Goal: Task Accomplishment & Management: Manage account settings

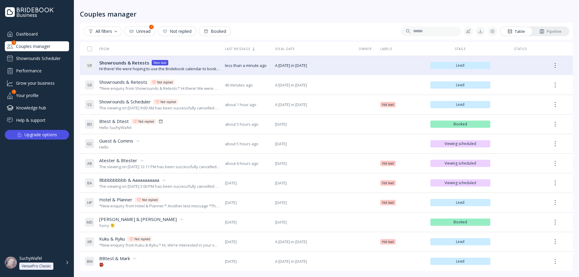
click at [133, 65] on span "Showrounds & Retests" at bounding box center [124, 63] width 50 height 6
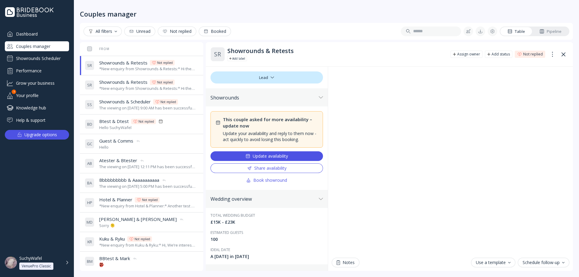
click at [280, 159] on button "Update availability" at bounding box center [267, 156] width 113 height 10
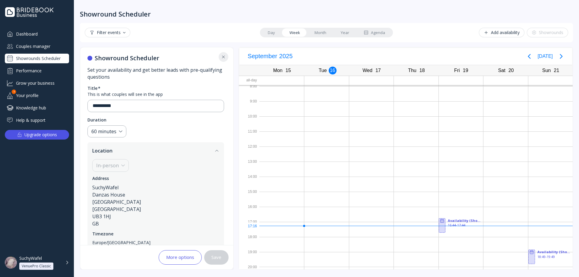
scroll to position [63, 0]
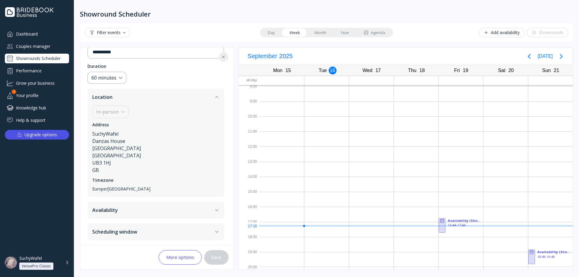
click at [148, 215] on button "Availability" at bounding box center [155, 210] width 137 height 17
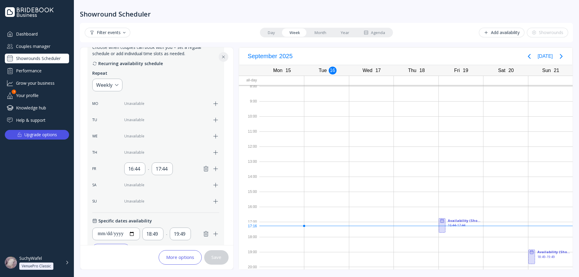
scroll to position [154, 0]
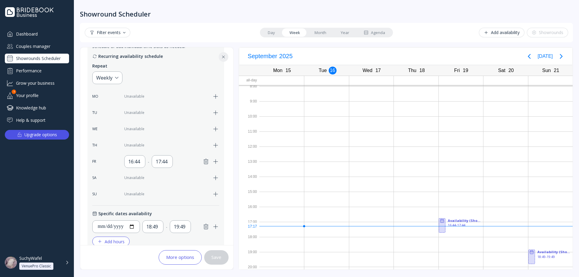
click at [216, 131] on icon "button" at bounding box center [215, 128] width 7 height 7
click at [133, 131] on div "09:00" at bounding box center [134, 128] width 13 height 7
click at [141, 149] on div "17:00" at bounding box center [142, 147] width 23 height 5
click at [162, 128] on div "17:00" at bounding box center [162, 128] width 13 height 7
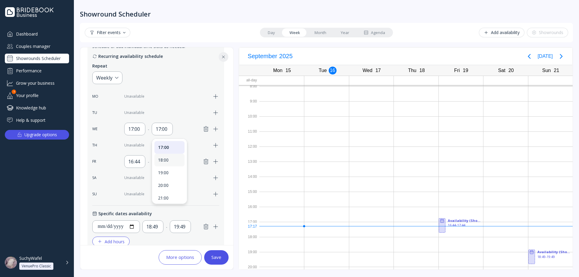
click at [169, 163] on div "18:00" at bounding box center [169, 160] width 30 height 13
click at [216, 253] on button "Save" at bounding box center [216, 257] width 24 height 14
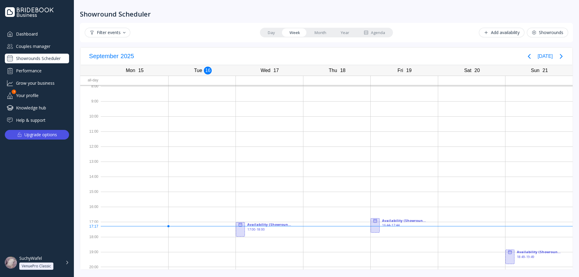
click at [37, 46] on div "Couples manager" at bounding box center [37, 46] width 64 height 10
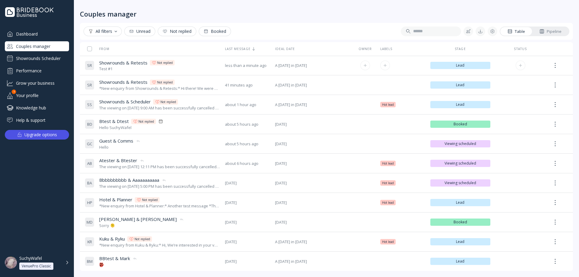
click at [126, 63] on span "Showrounds & Retests" at bounding box center [123, 63] width 48 height 6
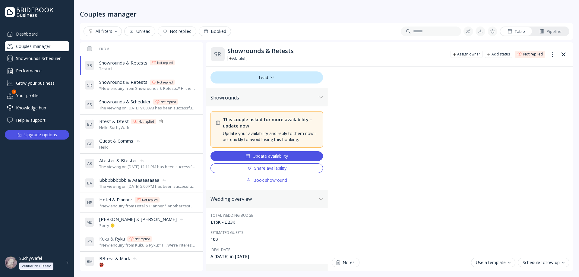
click at [394, 255] on div "Notes Use a template Schedule follow-up" at bounding box center [450, 169] width 245 height 205
click at [28, 58] on div "Showrounds Scheduler" at bounding box center [37, 59] width 64 height 10
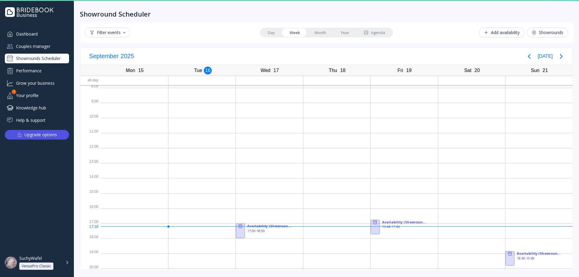
scroll to position [2, 0]
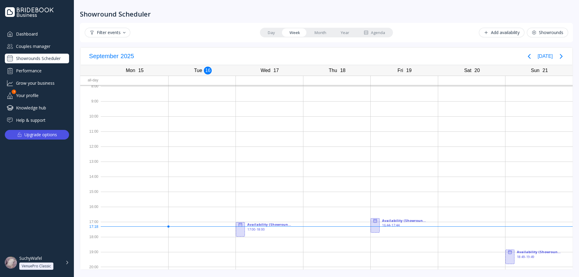
click at [497, 30] on div "Add availability" at bounding box center [502, 32] width 36 height 5
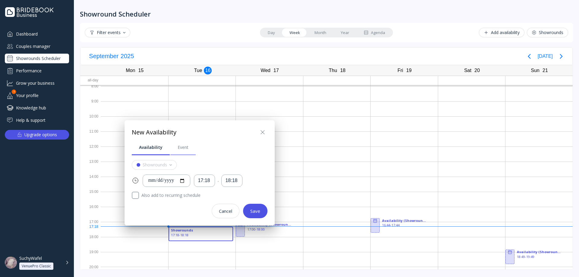
click at [184, 148] on div "Event" at bounding box center [183, 147] width 11 height 6
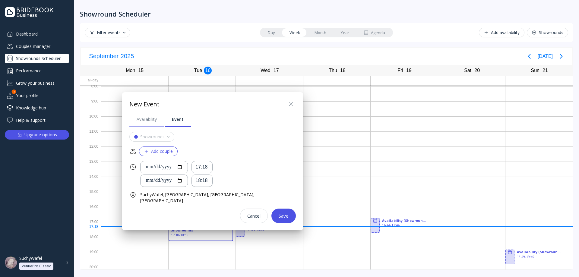
click at [145, 124] on link "Availability" at bounding box center [146, 120] width 35 height 16
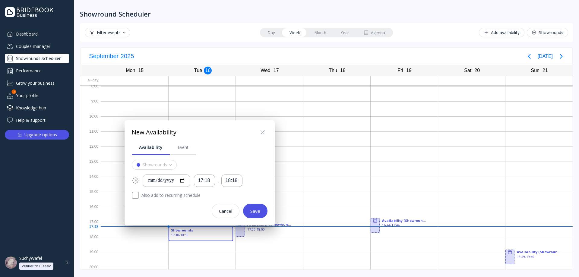
click at [262, 132] on icon at bounding box center [262, 132] width 7 height 7
